Goal: Task Accomplishment & Management: Complete application form

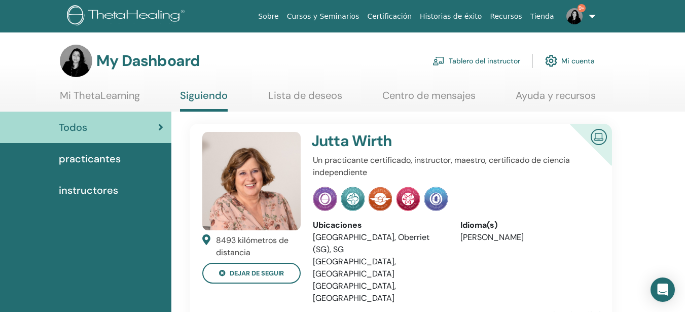
click at [444, 66] on link "Tablero del instructor" at bounding box center [477, 61] width 88 height 22
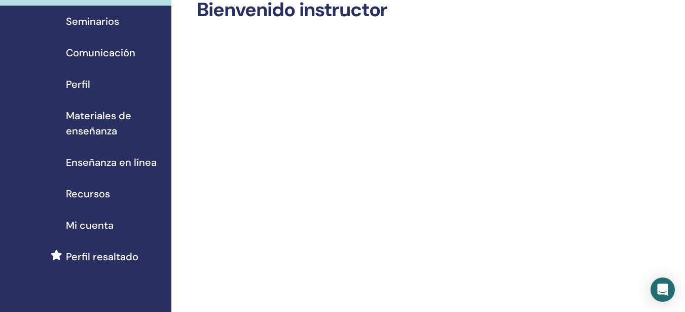
scroll to position [9, 0]
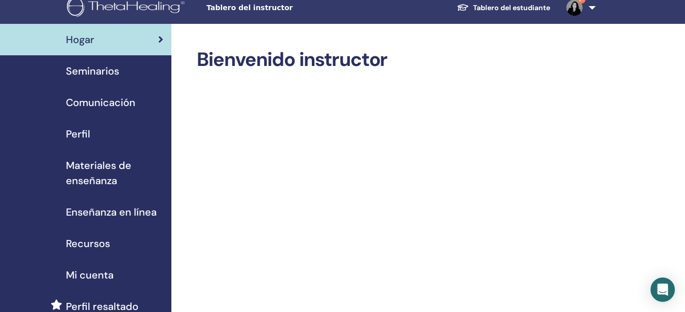
click at [78, 242] on span "Recursos" at bounding box center [88, 243] width 44 height 15
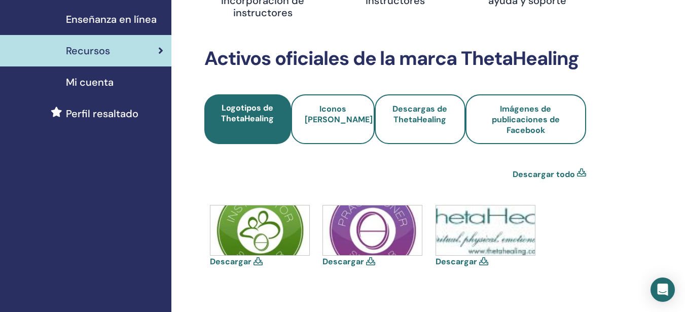
scroll to position [194, 0]
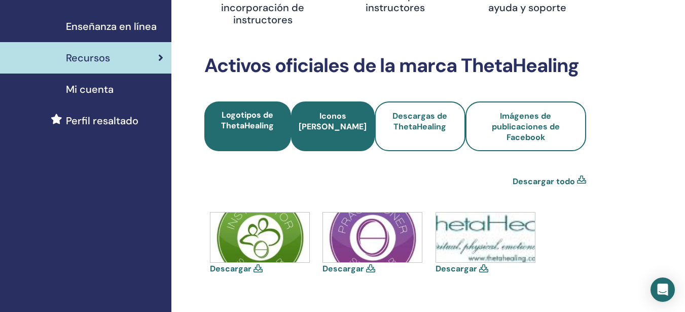
click at [324, 131] on span "Iconos del seminario" at bounding box center [333, 127] width 68 height 32
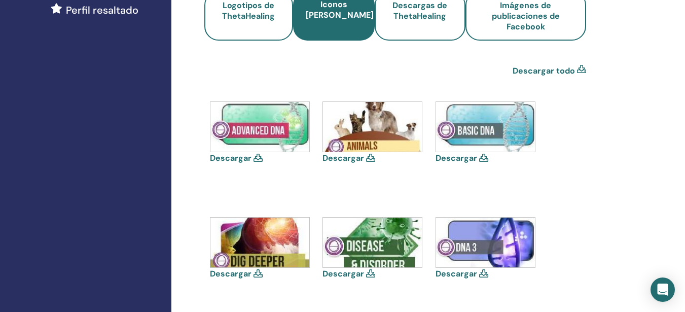
scroll to position [308, 0]
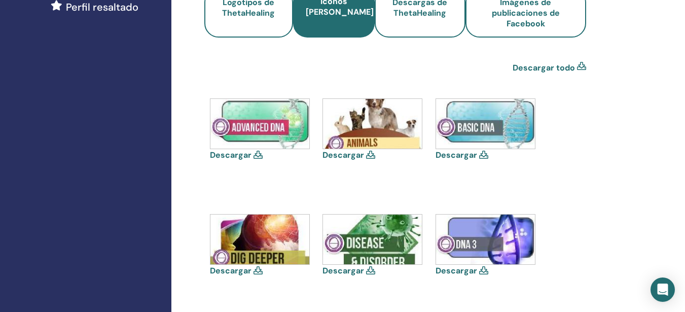
click at [467, 124] on img at bounding box center [485, 124] width 99 height 50
click at [484, 154] on icon at bounding box center [483, 155] width 9 height 8
click at [470, 154] on link "Descargar" at bounding box center [457, 155] width 42 height 11
click at [227, 155] on link "Descargar" at bounding box center [231, 155] width 42 height 11
click at [237, 270] on link "Descargar" at bounding box center [231, 270] width 42 height 11
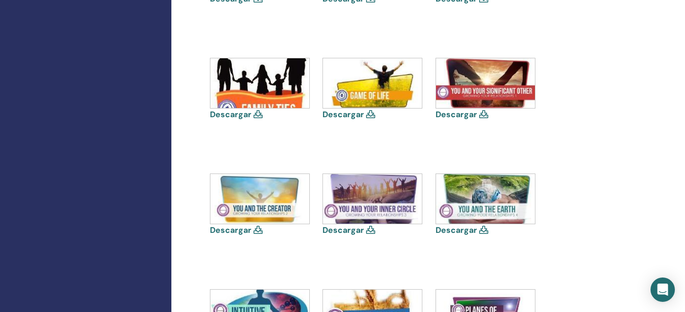
scroll to position [582, 0]
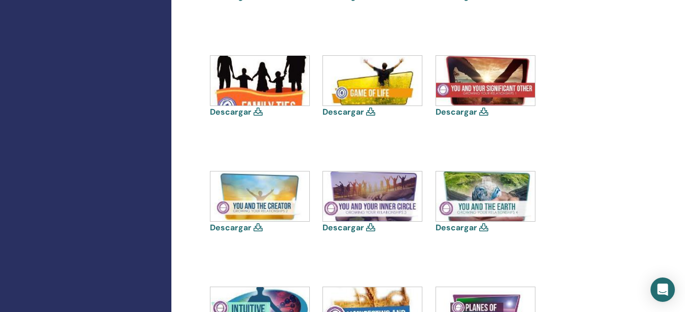
click at [242, 227] on link "Descargar" at bounding box center [231, 227] width 42 height 11
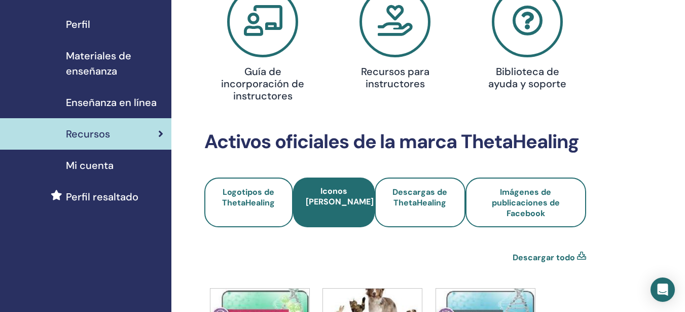
scroll to position [0, 0]
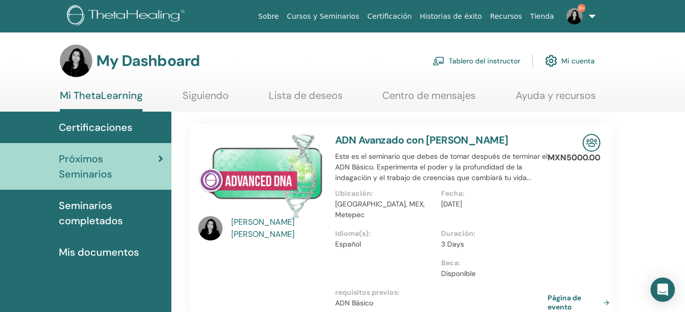
click at [471, 62] on link "Tablero del instructor" at bounding box center [477, 61] width 88 height 22
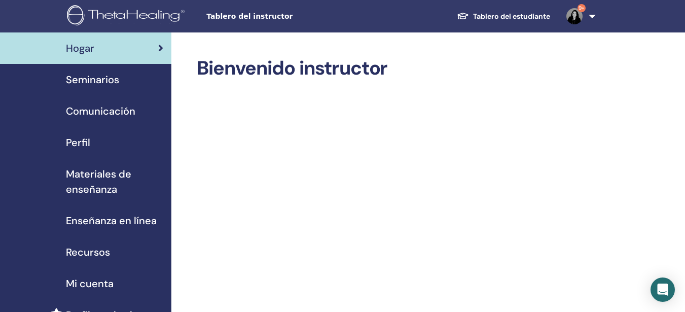
click at [85, 79] on span "Seminarios" at bounding box center [92, 79] width 53 height 15
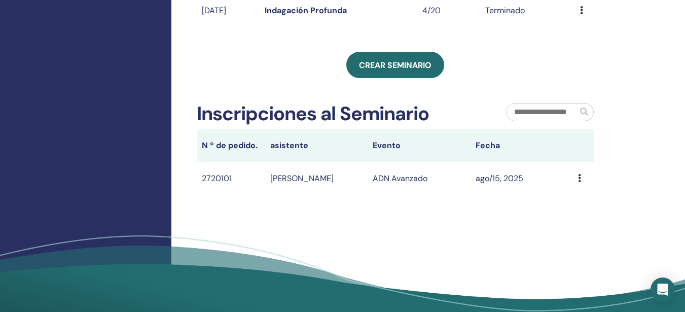
scroll to position [327, 0]
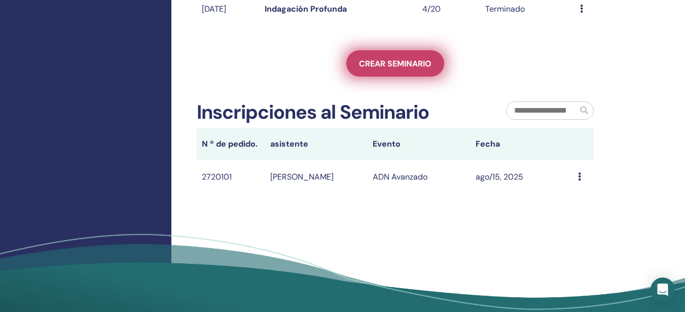
click at [399, 77] on link "Crear seminario" at bounding box center [396, 63] width 98 height 26
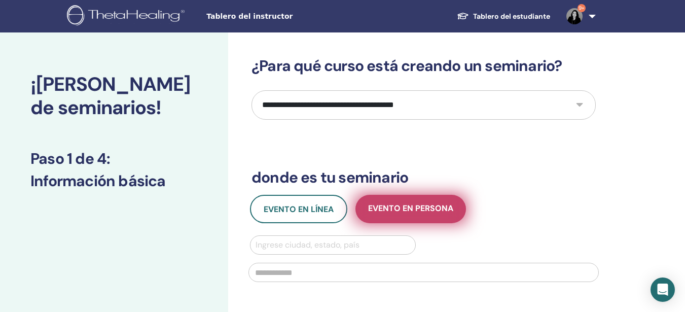
click at [391, 203] on span "Evento en persona" at bounding box center [410, 209] width 85 height 13
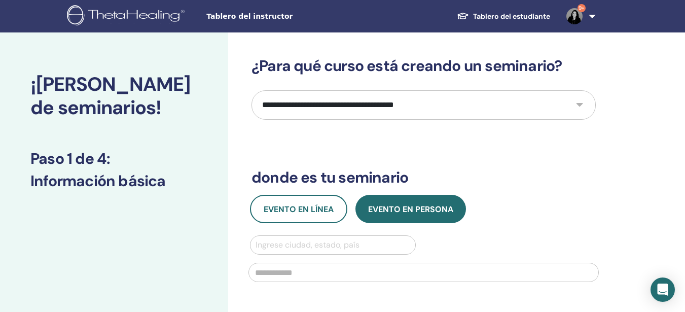
click at [422, 112] on select "**********" at bounding box center [424, 104] width 345 height 29
select select "*"
click at [252, 90] on select "**********" at bounding box center [424, 104] width 345 height 29
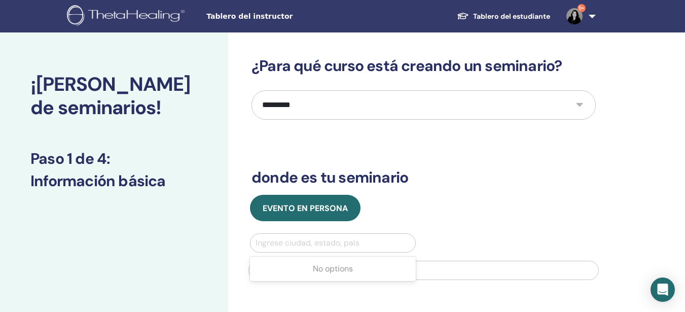
click at [329, 241] on div at bounding box center [333, 243] width 155 height 14
type input "*"
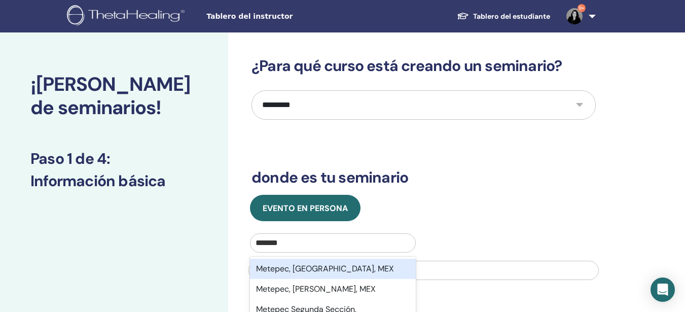
type input "*******"
click at [333, 265] on div "Metepec, México, MEX" at bounding box center [333, 269] width 166 height 20
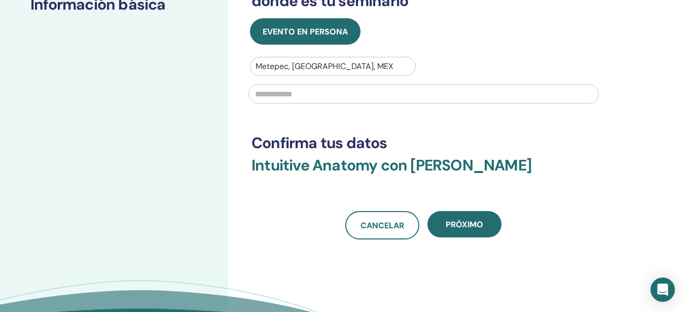
scroll to position [186, 0]
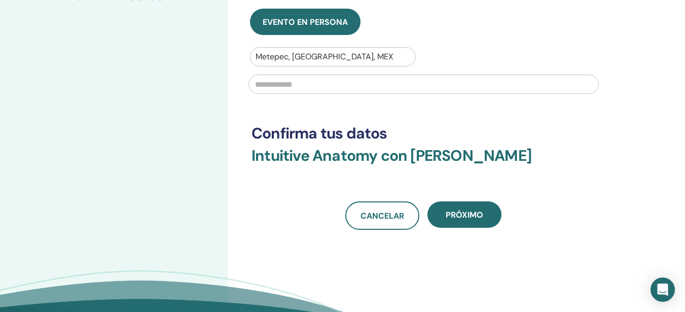
click at [465, 79] on input "text" at bounding box center [424, 84] width 351 height 19
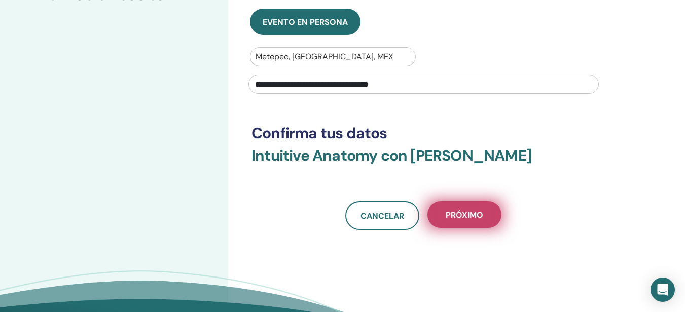
type input "**********"
click at [463, 208] on button "próximo" at bounding box center [465, 214] width 74 height 26
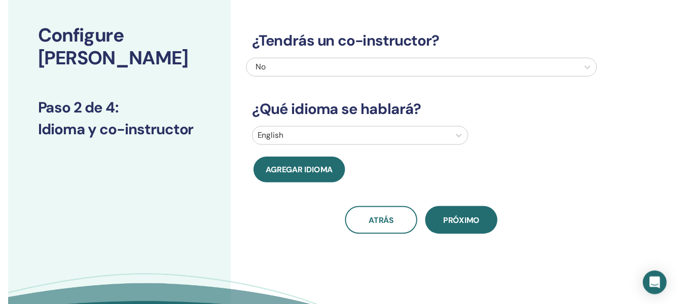
scroll to position [45, 0]
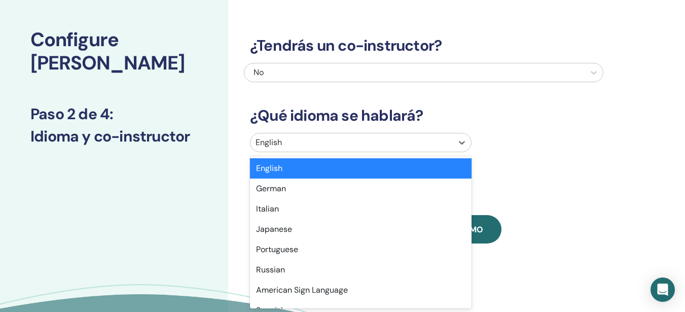
click at [370, 143] on div at bounding box center [352, 142] width 192 height 14
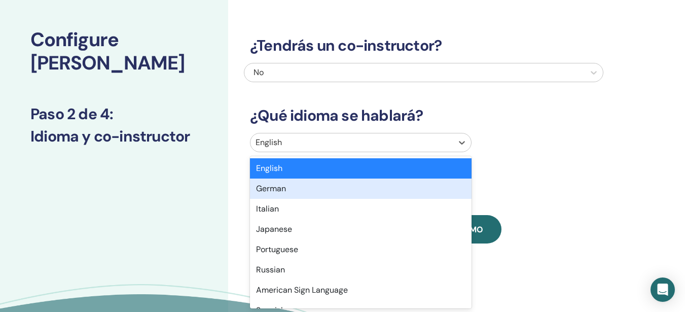
type input "*"
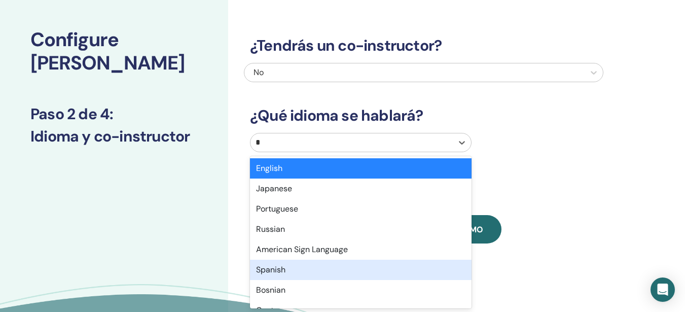
click at [268, 274] on div "Spanish" at bounding box center [361, 270] width 222 height 20
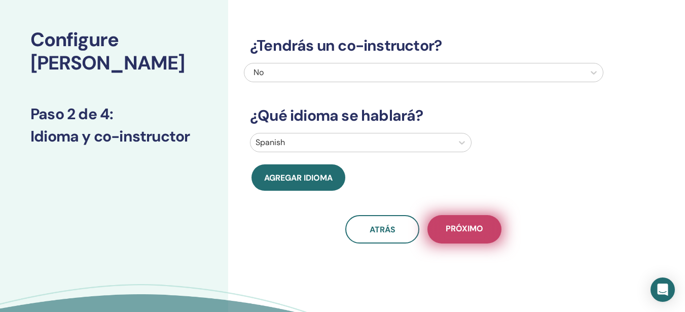
click at [463, 224] on span "próximo" at bounding box center [465, 229] width 38 height 13
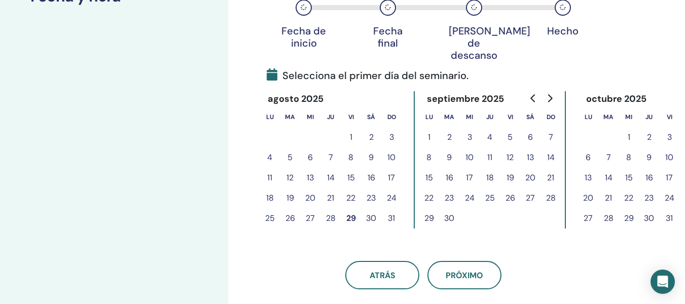
scroll to position [186, 0]
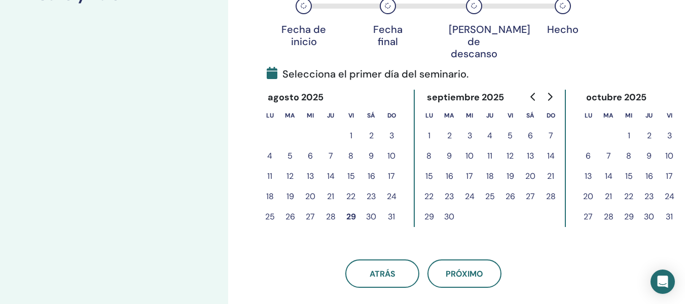
click at [550, 97] on icon "Go to next month" at bounding box center [550, 97] width 8 height 8
click at [593, 154] on button "3" at bounding box center [588, 156] width 20 height 20
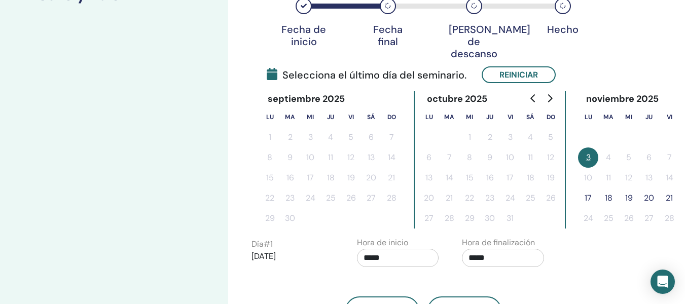
click at [667, 201] on button "21" at bounding box center [670, 198] width 20 height 20
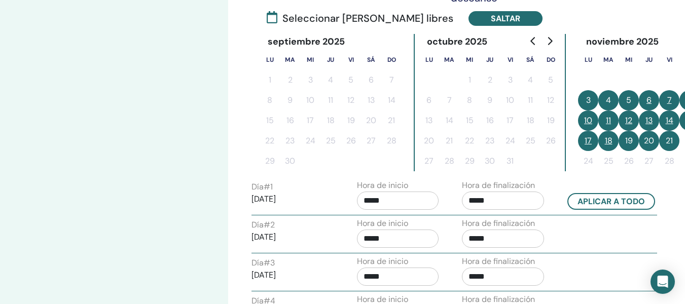
scroll to position [259, 0]
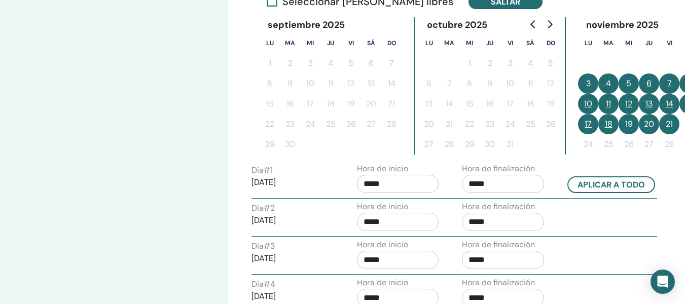
drag, startPoint x: 594, startPoint y: 185, endPoint x: 587, endPoint y: 198, distance: 15.0
click at [587, 198] on div "Día # 1 2025/11/03 Hora de inicio ***** Hora de finalización ***** Aplicar a to…" at bounding box center [455, 181] width 406 height 36
click at [592, 126] on button "17" at bounding box center [588, 124] width 20 height 20
click at [588, 84] on button "3" at bounding box center [588, 84] width 20 height 20
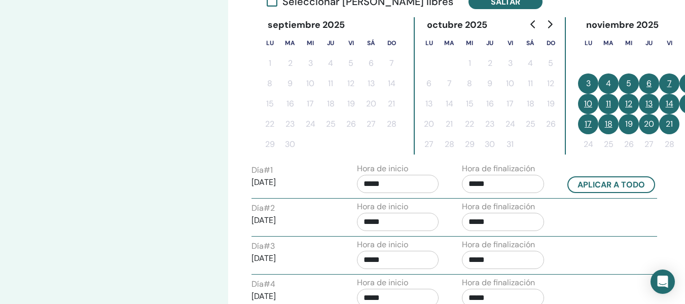
click at [588, 86] on button "3" at bounding box center [588, 84] width 20 height 20
click at [603, 123] on button "18" at bounding box center [609, 124] width 20 height 20
click at [627, 125] on button "19" at bounding box center [629, 124] width 20 height 20
click at [650, 125] on button "20" at bounding box center [649, 124] width 20 height 20
click at [665, 125] on button "21" at bounding box center [670, 124] width 20 height 20
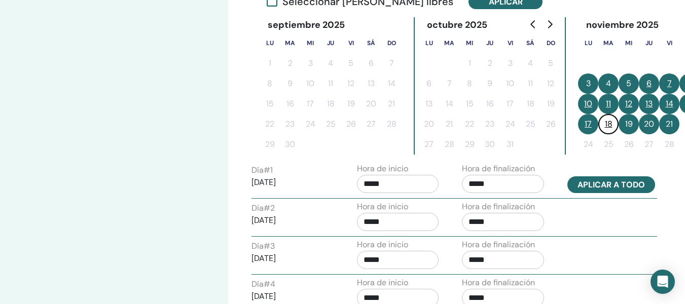
click at [608, 183] on button "Aplicar a todo" at bounding box center [612, 185] width 88 height 17
click at [612, 127] on button "18" at bounding box center [609, 124] width 20 height 20
click at [600, 186] on button "Aplicar a todo" at bounding box center [612, 185] width 88 height 17
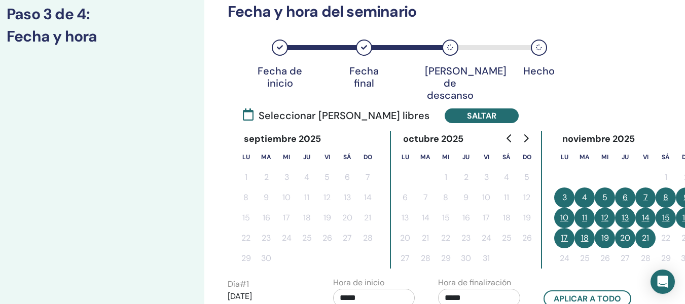
scroll to position [145, 35]
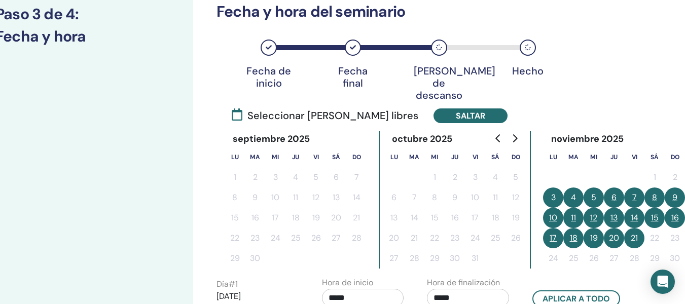
click at [678, 198] on button "9" at bounding box center [675, 198] width 20 height 20
click at [674, 219] on button "16" at bounding box center [675, 218] width 20 height 20
click at [631, 244] on button "21" at bounding box center [635, 238] width 20 height 20
click at [634, 239] on button "21" at bounding box center [635, 238] width 20 height 20
click at [637, 238] on button "21" at bounding box center [635, 238] width 20 height 20
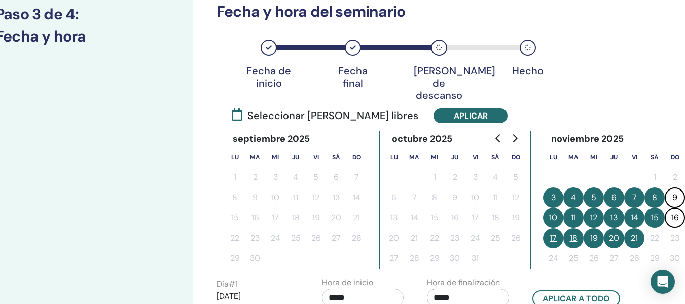
click at [622, 239] on button "20" at bounding box center [614, 238] width 20 height 20
click at [656, 220] on button "15" at bounding box center [655, 218] width 20 height 20
click at [659, 199] on button "8" at bounding box center [655, 198] width 20 height 20
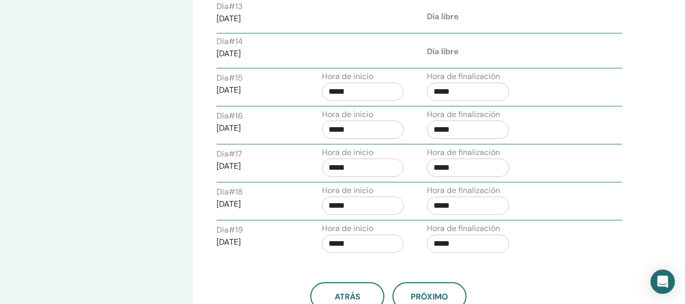
scroll to position [888, 35]
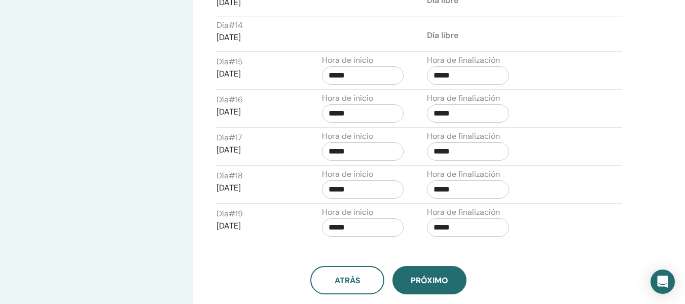
click at [403, 282] on button "próximo" at bounding box center [430, 280] width 74 height 28
click at [410, 279] on button "próximo" at bounding box center [430, 280] width 74 height 28
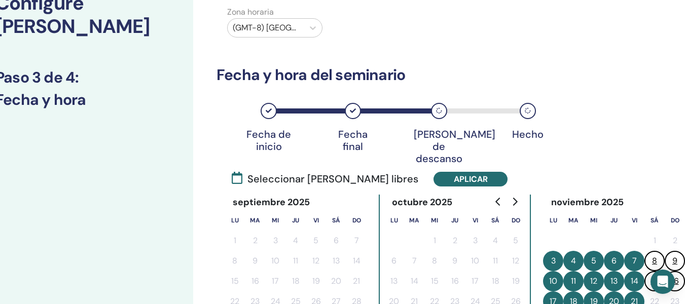
scroll to position [40, 35]
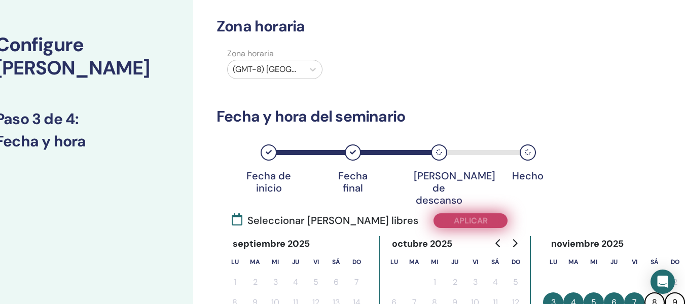
click at [434, 217] on button "Aplicar" at bounding box center [471, 221] width 74 height 15
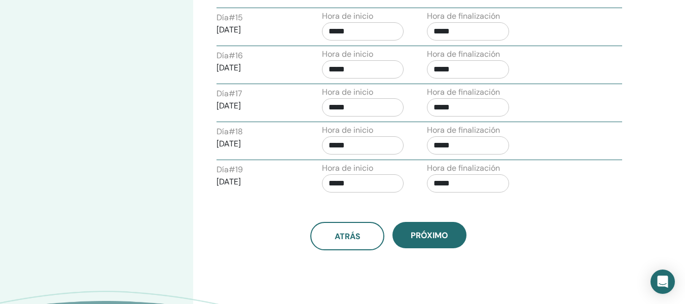
scroll to position [1025, 35]
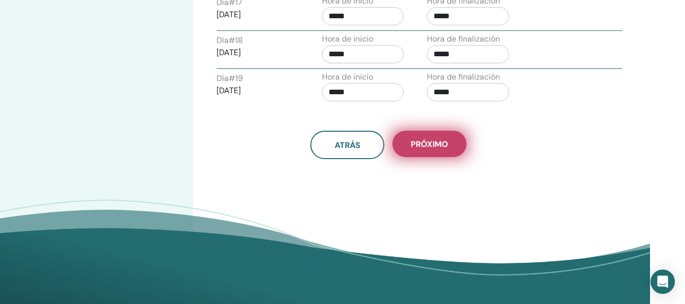
click at [427, 141] on span "próximo" at bounding box center [430, 144] width 38 height 11
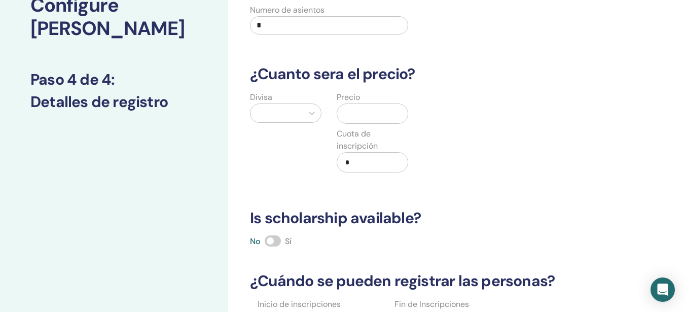
scroll to position [0, 0]
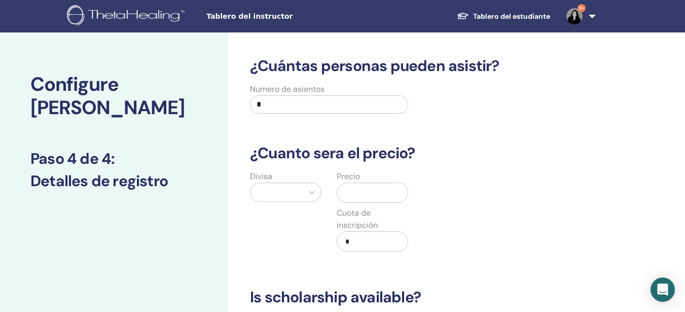
click at [356, 98] on input "*" at bounding box center [329, 104] width 158 height 18
type input "**"
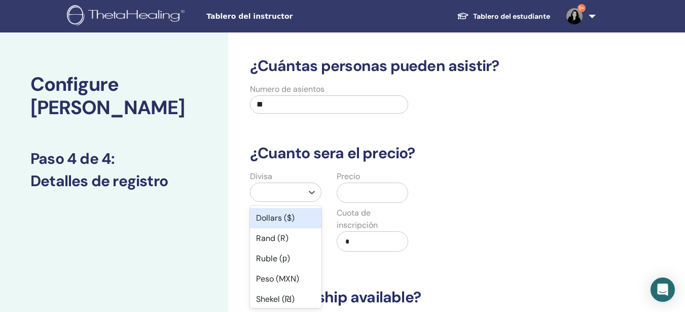
click at [271, 193] on div at bounding box center [277, 192] width 42 height 14
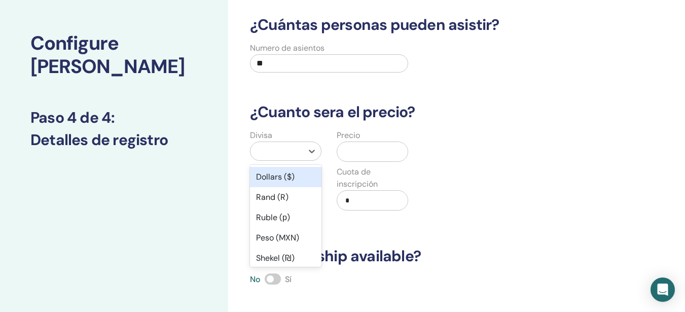
scroll to position [50, 0]
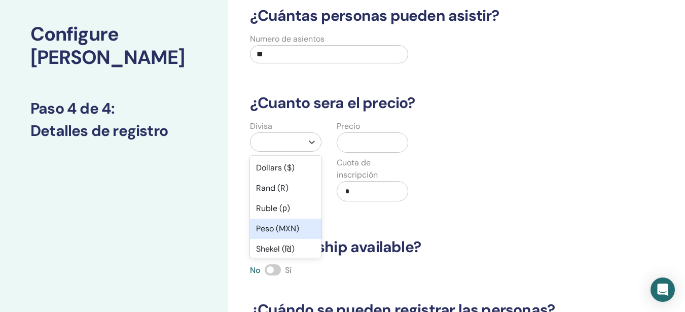
click at [277, 227] on div "Peso (MXN)" at bounding box center [286, 229] width 72 height 20
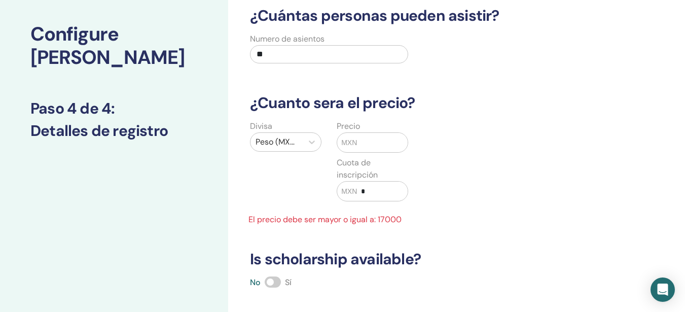
click at [358, 149] on div "MXN" at bounding box center [373, 142] width 72 height 20
click at [359, 145] on input "text" at bounding box center [382, 142] width 51 height 19
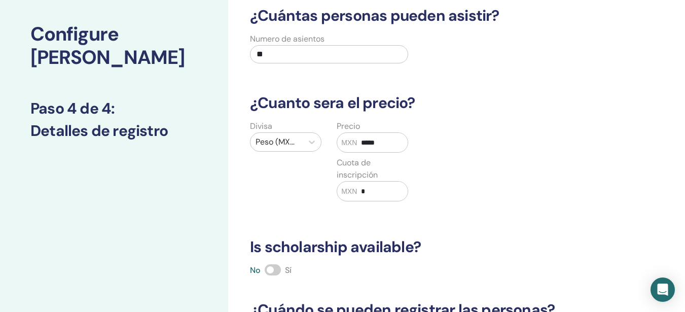
type input "*****"
click at [379, 194] on input "*" at bounding box center [382, 191] width 51 height 19
click at [370, 190] on input "*" at bounding box center [382, 191] width 51 height 19
type input "****"
click at [462, 201] on div "Divisa Peso (MXN) Precio MXN ***** Cuota de inscripción MXN ****" at bounding box center [416, 166] width 360 height 93
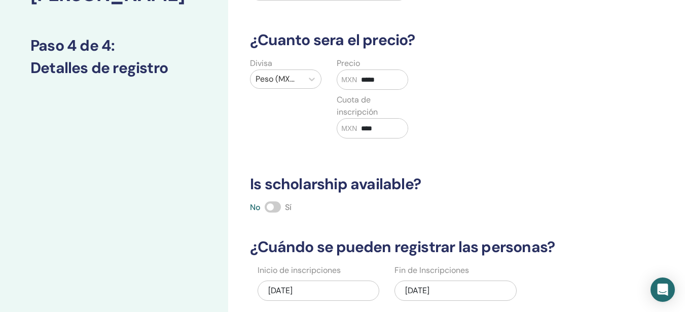
scroll to position [137, 0]
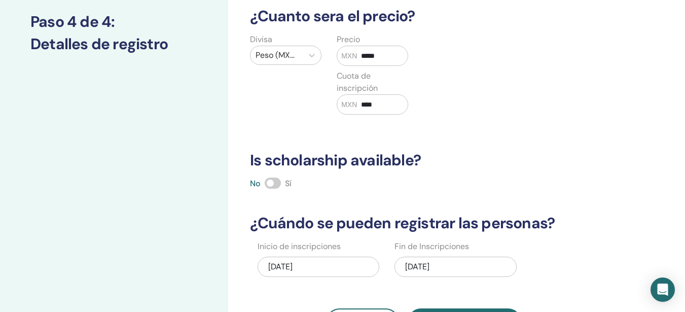
click at [277, 181] on span at bounding box center [273, 183] width 16 height 11
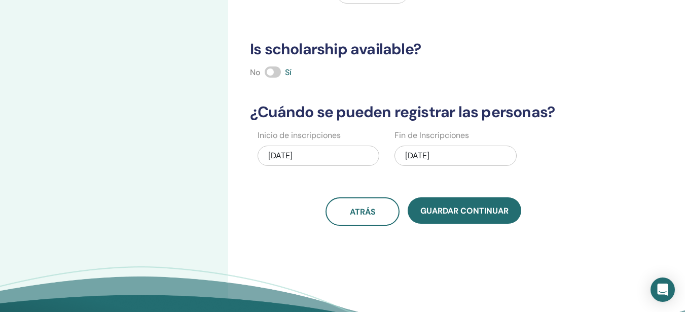
scroll to position [269, 0]
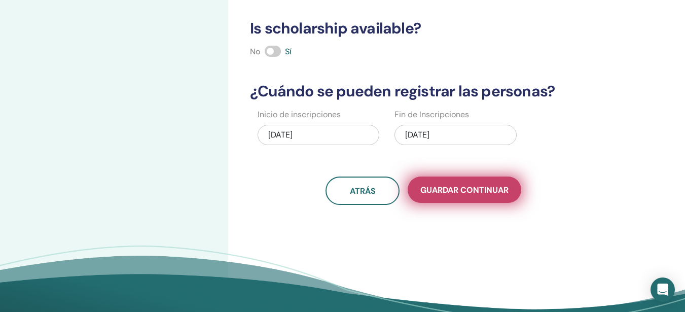
click at [491, 182] on button "Guardar Continuar" at bounding box center [465, 190] width 114 height 26
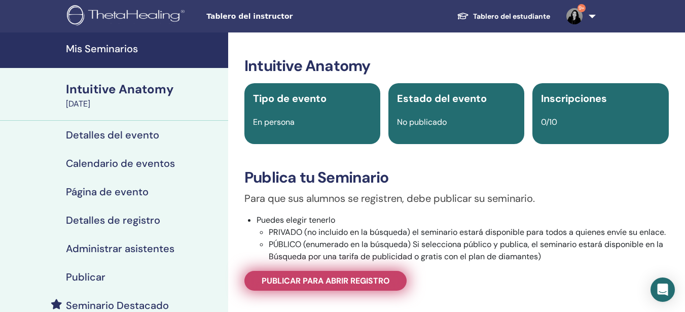
click at [304, 281] on span "Publicar para abrir registro" at bounding box center [326, 281] width 128 height 11
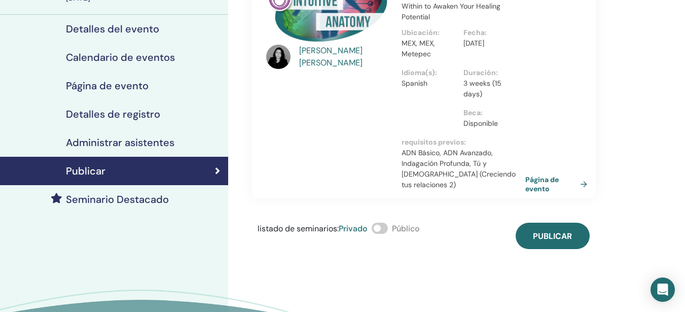
scroll to position [62, 0]
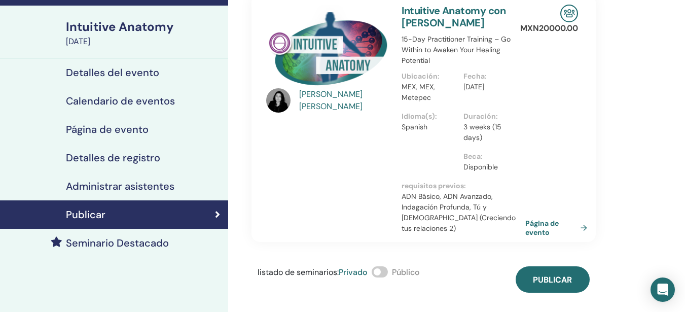
click at [383, 266] on span at bounding box center [380, 271] width 16 height 11
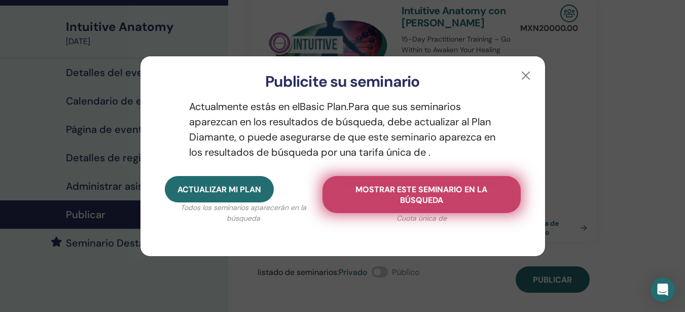
click at [396, 203] on span "Mostrar este seminario en la búsqueda" at bounding box center [421, 194] width 173 height 21
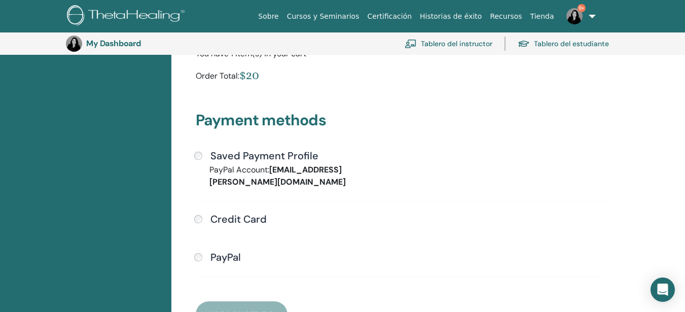
scroll to position [212, 0]
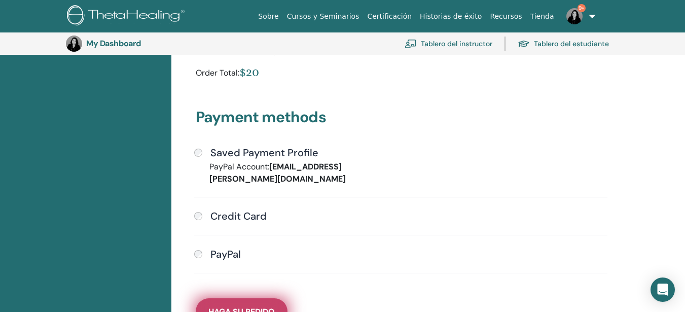
click at [219, 306] on span "Haga su pedido" at bounding box center [242, 311] width 66 height 11
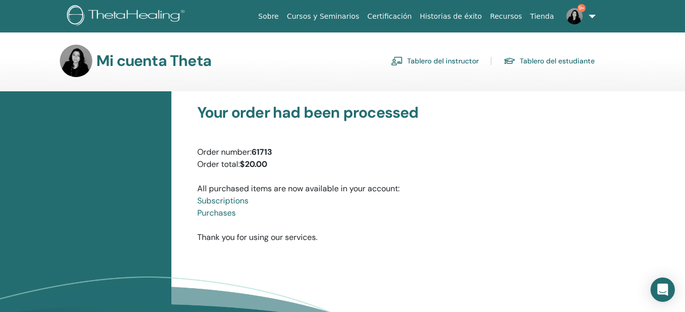
click at [351, 17] on link "Cursos y Seminarios" at bounding box center [323, 16] width 81 height 19
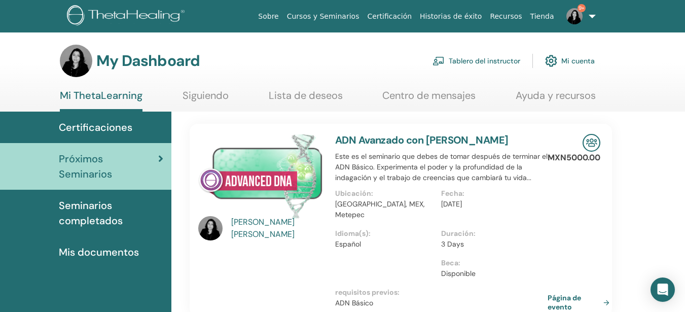
click at [485, 57] on link "Tablero del instructor" at bounding box center [477, 61] width 88 height 22
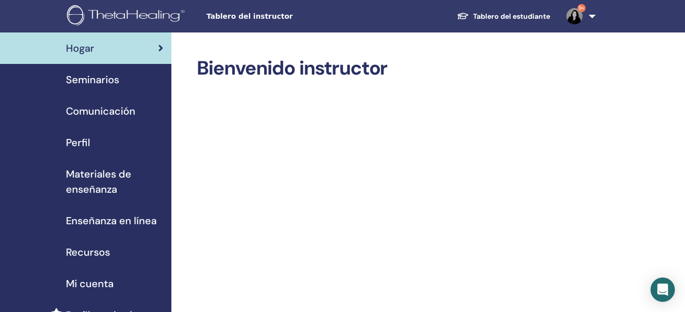
click at [89, 80] on span "Seminarios" at bounding box center [92, 79] width 53 height 15
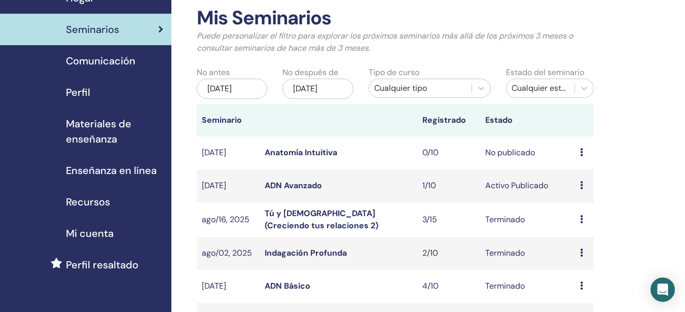
scroll to position [52, 0]
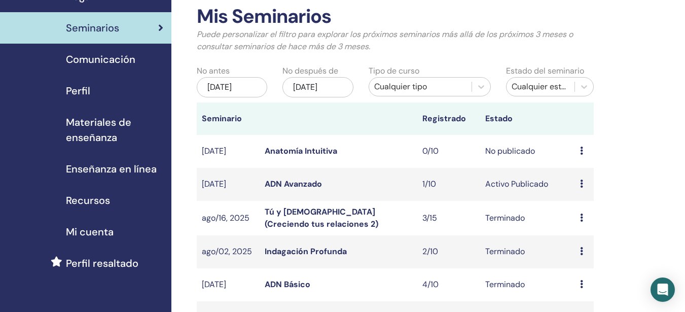
click at [320, 156] on link "Anatomía Intuitiva" at bounding box center [301, 151] width 73 height 11
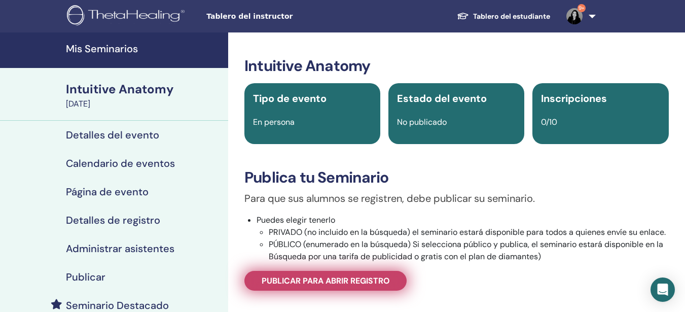
click at [373, 284] on span "Publicar para abrir registro" at bounding box center [326, 281] width 128 height 11
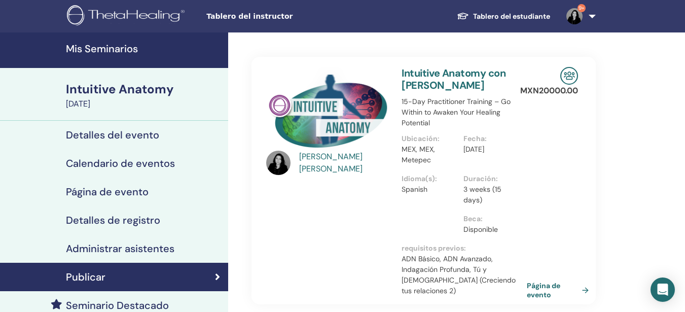
click at [540, 281] on link "Página de evento" at bounding box center [560, 290] width 66 height 18
click at [113, 139] on h4 "Detalles del evento" at bounding box center [112, 135] width 93 height 12
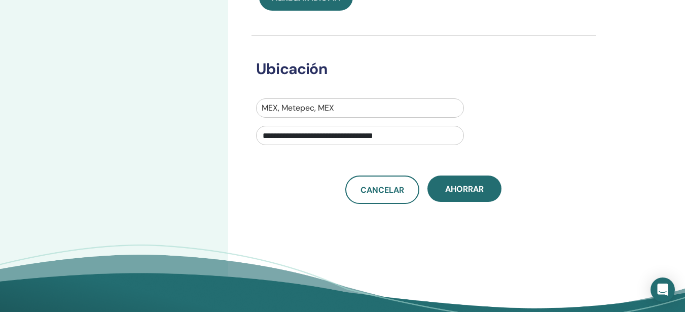
scroll to position [337, 0]
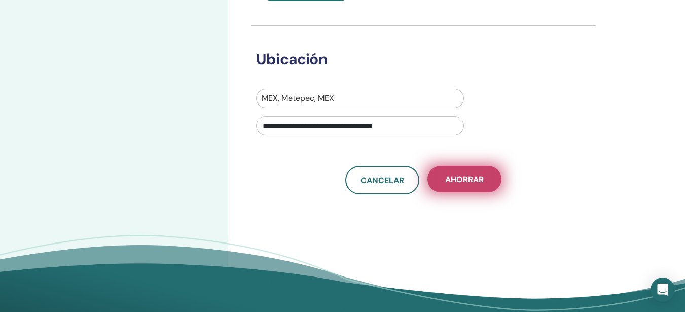
click at [499, 179] on button "Ahorrar" at bounding box center [465, 179] width 74 height 26
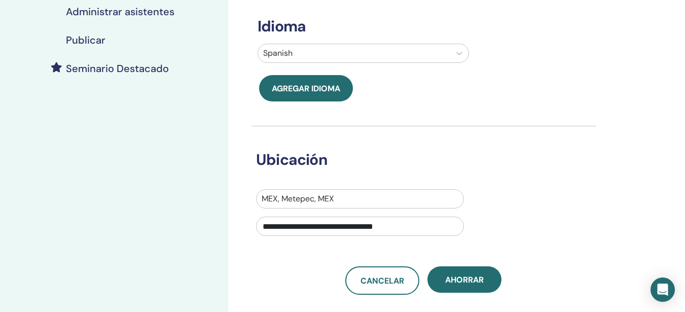
scroll to position [270, 0]
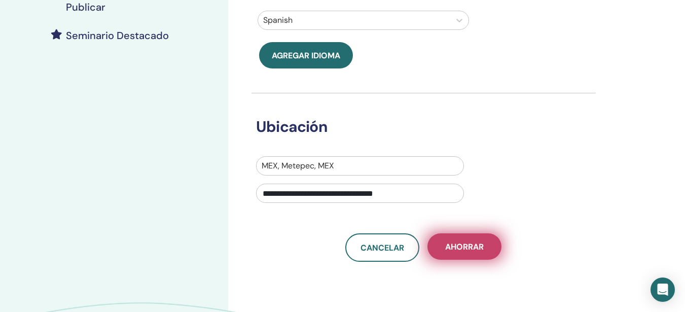
click at [485, 254] on button "Ahorrar" at bounding box center [465, 246] width 74 height 26
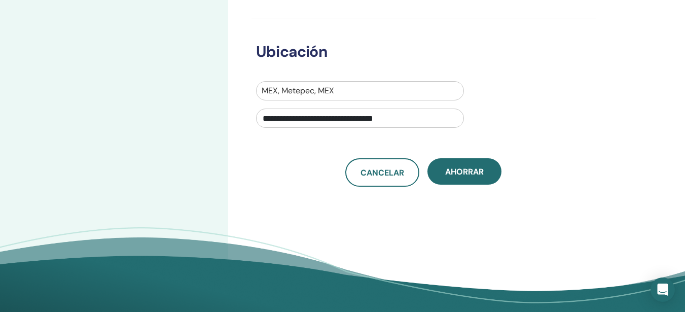
scroll to position [353, 0]
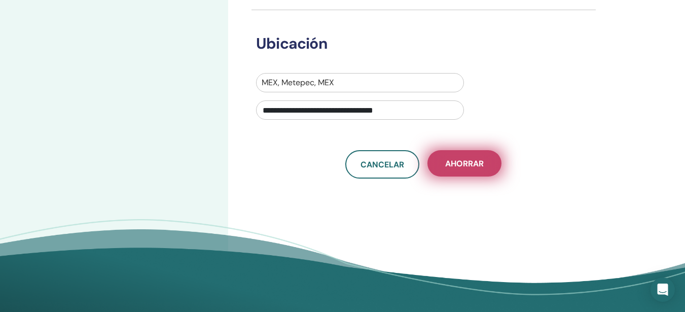
click at [477, 164] on span "Ahorrar" at bounding box center [464, 163] width 39 height 11
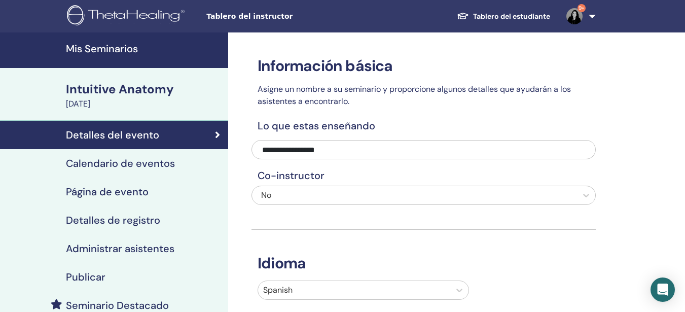
click at [154, 162] on h4 "Calendario de eventos" at bounding box center [120, 163] width 109 height 12
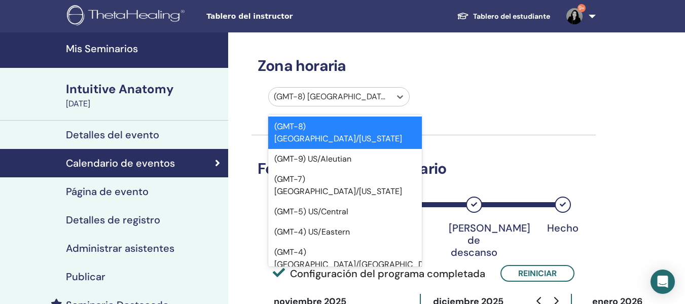
click at [296, 104] on div at bounding box center [330, 97] width 112 height 14
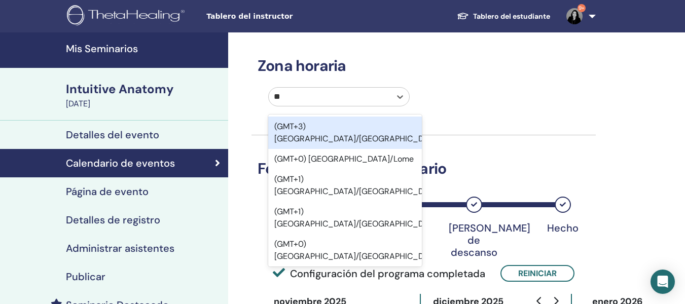
type input "***"
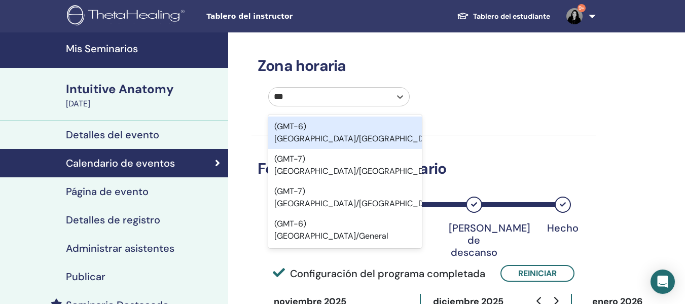
click at [316, 127] on div "(GMT-6) America/Mexico City" at bounding box center [345, 133] width 154 height 32
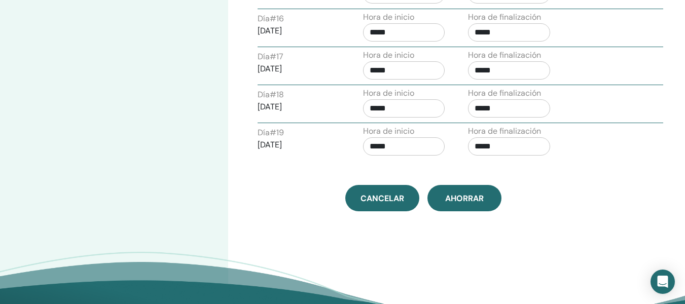
scroll to position [1003, 0]
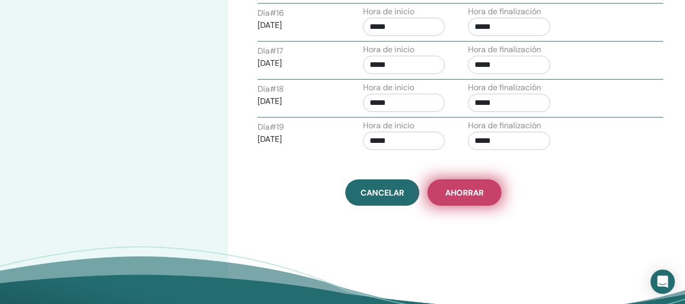
click at [432, 197] on button "Ahorrar" at bounding box center [465, 193] width 74 height 26
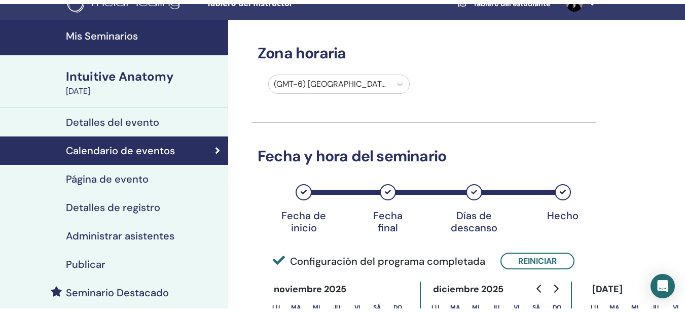
scroll to position [48, 0]
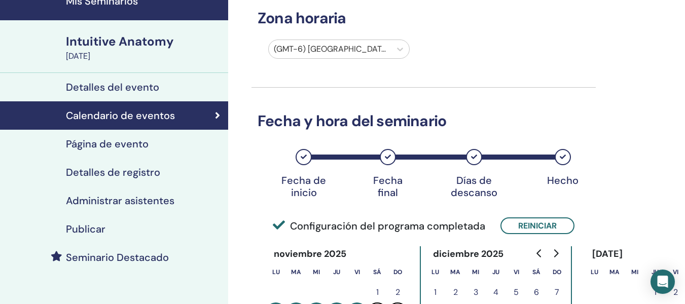
click at [96, 146] on h4 "Página de evento" at bounding box center [107, 144] width 83 height 12
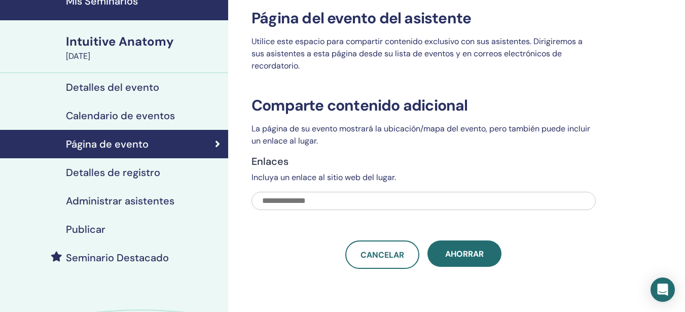
click at [69, 227] on h4 "Publicar" at bounding box center [86, 229] width 40 height 12
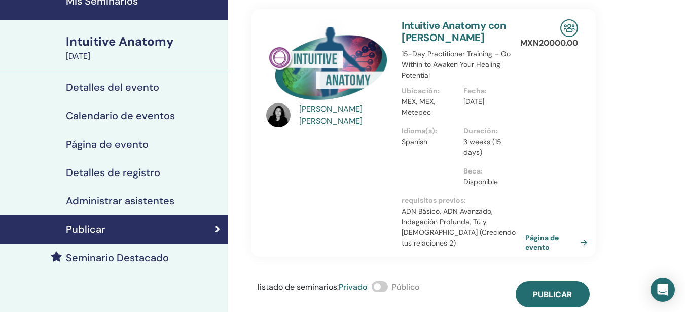
click at [387, 281] on span at bounding box center [380, 286] width 16 height 11
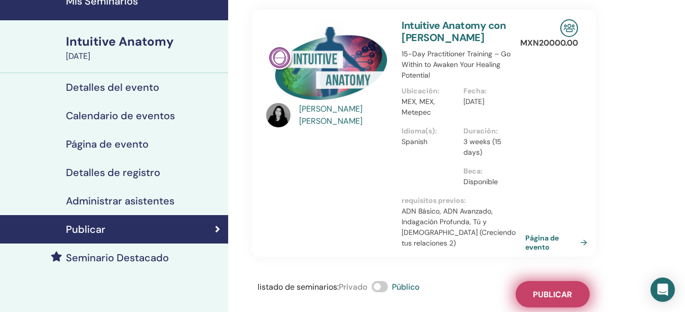
click at [560, 289] on span "Publicar" at bounding box center [552, 294] width 39 height 11
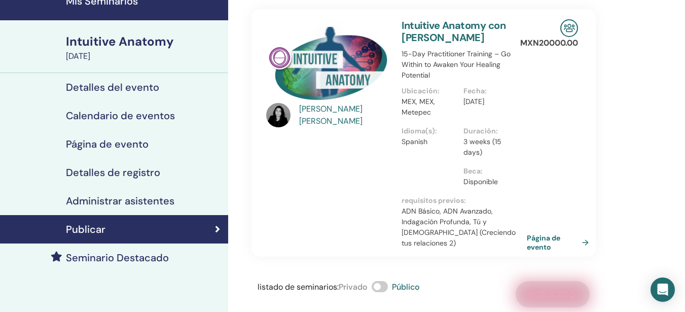
click at [532, 233] on link "Página de evento" at bounding box center [560, 242] width 66 height 18
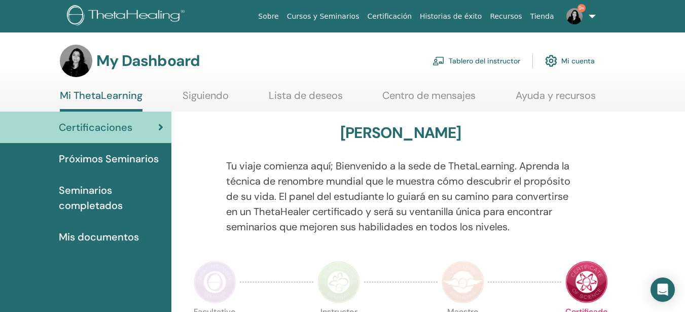
click at [468, 56] on link "Tablero del instructor" at bounding box center [477, 61] width 88 height 22
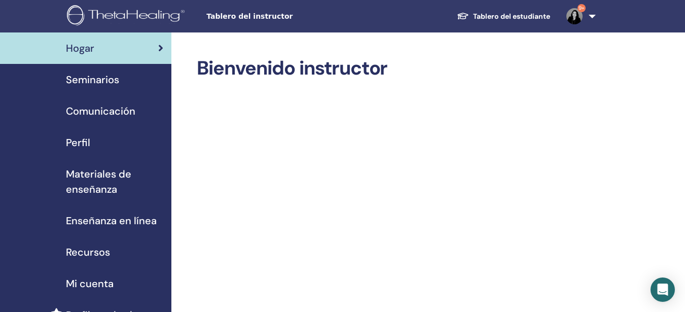
click at [83, 251] on span "Recursos" at bounding box center [88, 252] width 44 height 15
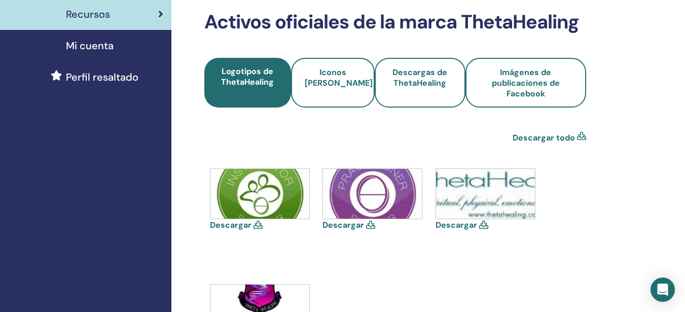
scroll to position [244, 0]
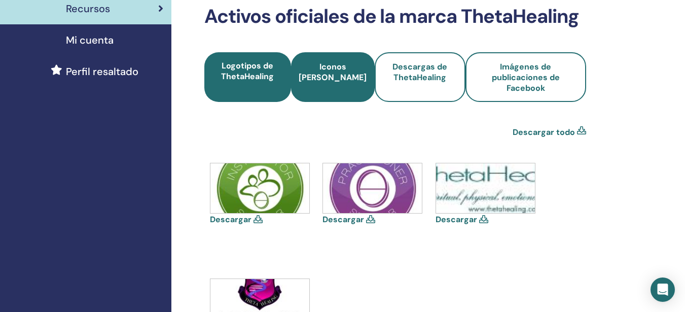
click at [349, 89] on span "Iconos [PERSON_NAME]" at bounding box center [333, 77] width 68 height 32
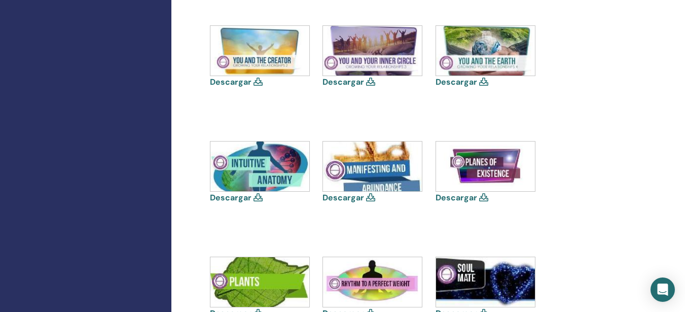
scroll to position [747, 0]
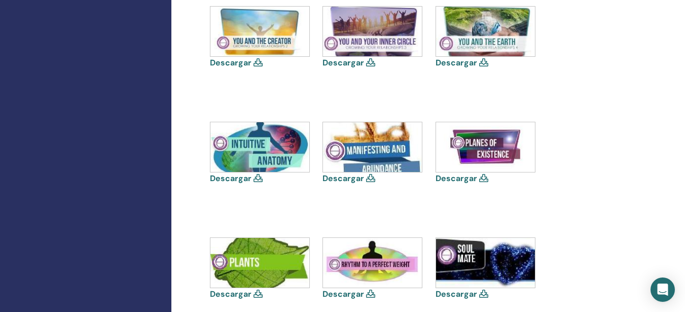
click at [226, 176] on link "Descargar" at bounding box center [231, 178] width 42 height 11
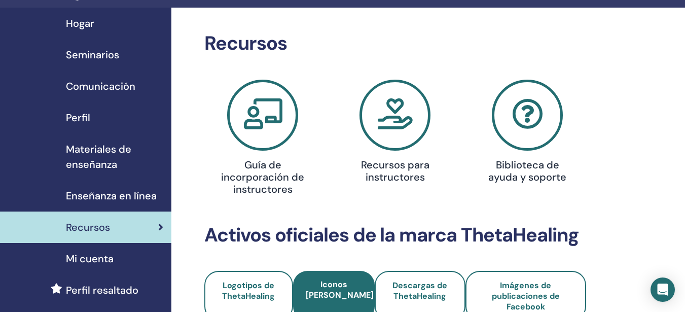
scroll to position [22, 0]
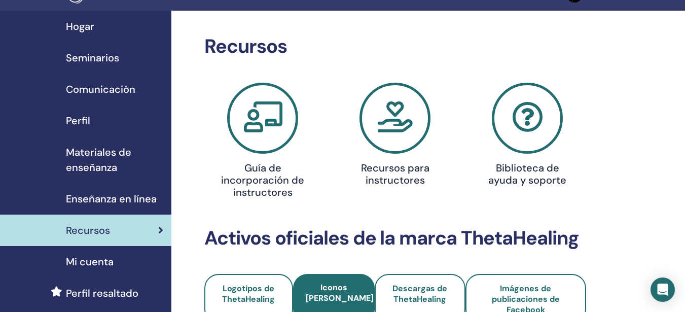
click at [274, 181] on h4 "Guía de incorporación de instructores" at bounding box center [263, 180] width 84 height 37
